Goal: Transaction & Acquisition: Purchase product/service

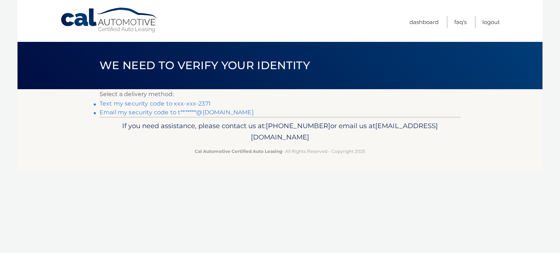
click at [201, 103] on link "Text my security code to xxx-xxx-2371" at bounding box center [154, 103] width 111 height 7
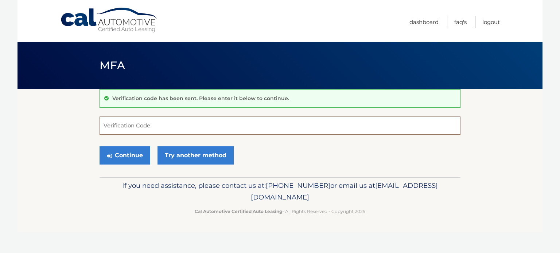
click at [134, 120] on input "Verification Code" at bounding box center [279, 126] width 361 height 18
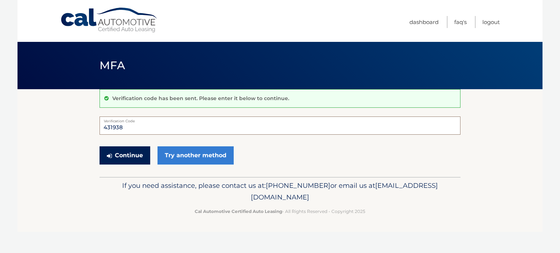
type input "431938"
click at [140, 153] on button "Continue" at bounding box center [124, 155] width 51 height 18
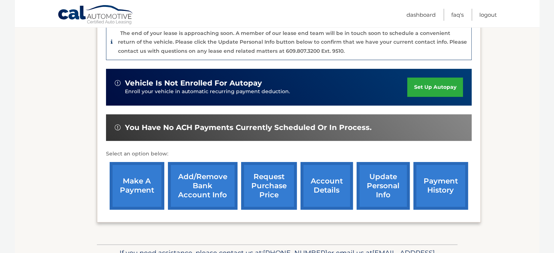
scroll to position [219, 0]
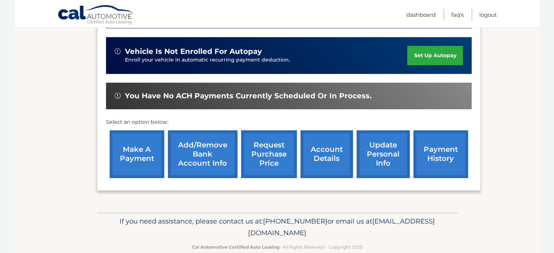
click at [127, 147] on link "make a payment" at bounding box center [137, 154] width 55 height 48
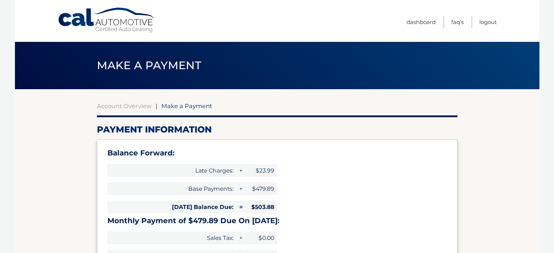
select select "NGE4Mzg5ZWMtMmYxNi00NTgxLThlNzMtMThhYzgxYWM2Mzg2"
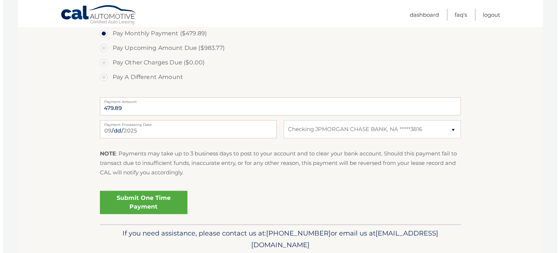
scroll to position [291, 0]
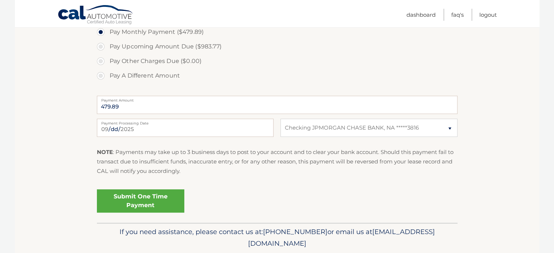
click at [129, 199] on link "Submit One Time Payment" at bounding box center [140, 200] width 87 height 23
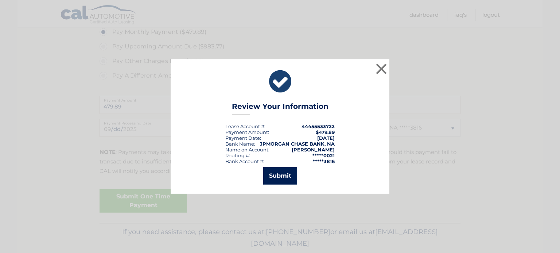
click at [281, 173] on button "Submit" at bounding box center [280, 175] width 34 height 17
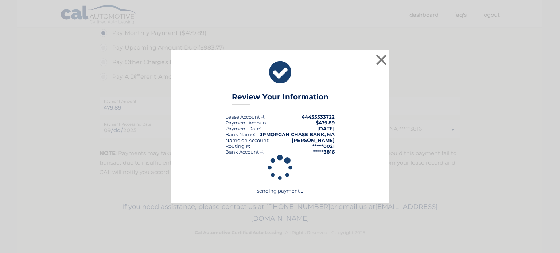
scroll to position [290, 0]
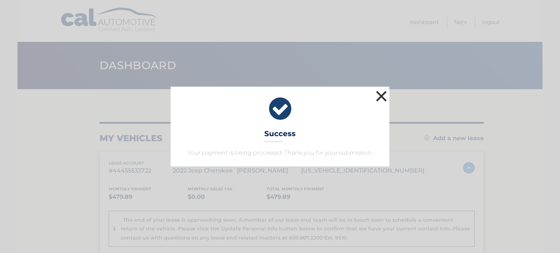
click at [381, 94] on button "×" at bounding box center [381, 96] width 15 height 15
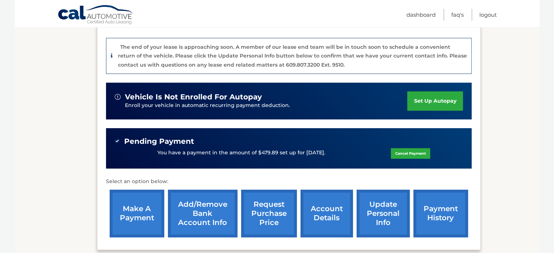
scroll to position [210, 0]
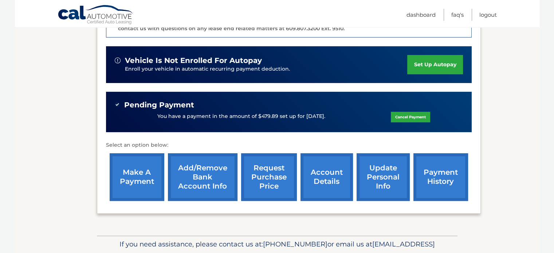
click at [317, 167] on link "account details" at bounding box center [327, 177] width 52 height 48
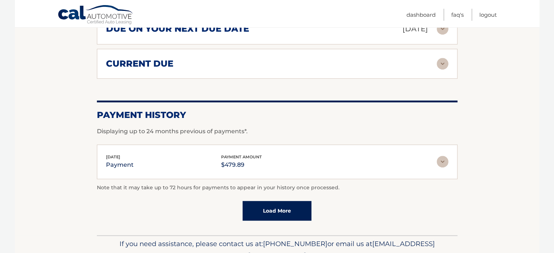
scroll to position [547, 0]
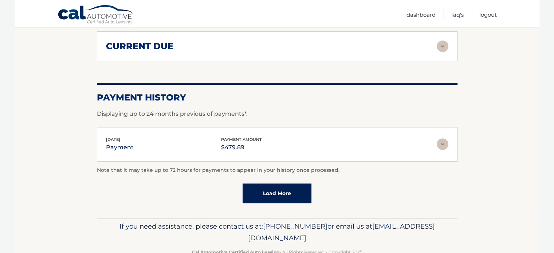
click at [278, 184] on link "Load More" at bounding box center [277, 194] width 69 height 20
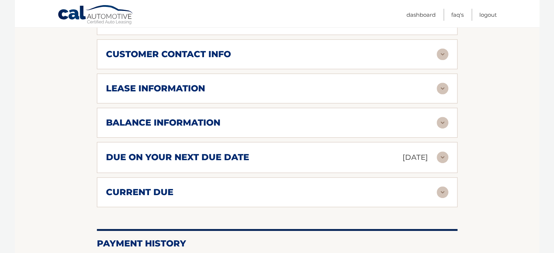
scroll to position [364, 0]
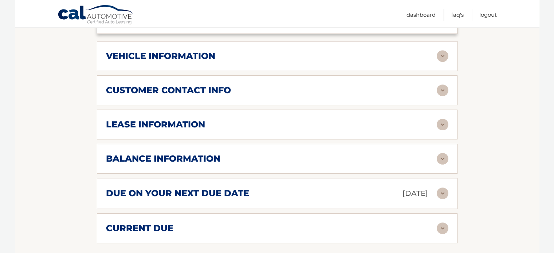
click at [121, 153] on h2 "balance information" at bounding box center [163, 158] width 114 height 11
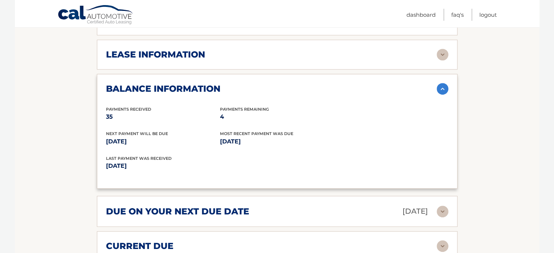
scroll to position [433, 0]
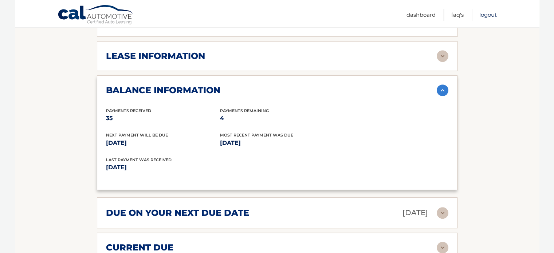
click at [493, 15] on link "Logout" at bounding box center [487, 15] width 17 height 12
